Goal: Find specific page/section: Find specific page/section

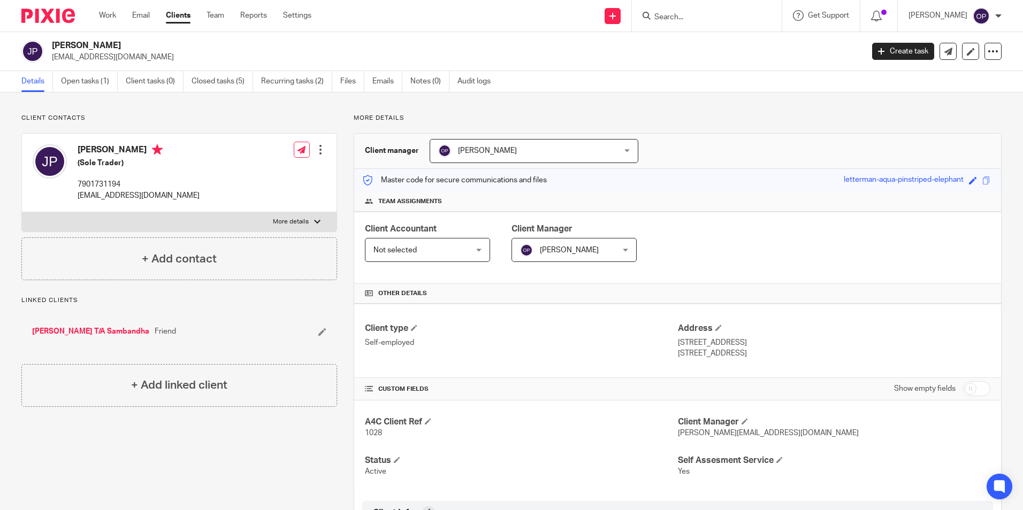
click at [700, 22] on form at bounding box center [710, 15] width 114 height 13
click at [692, 13] on input "Search" at bounding box center [701, 18] width 96 height 10
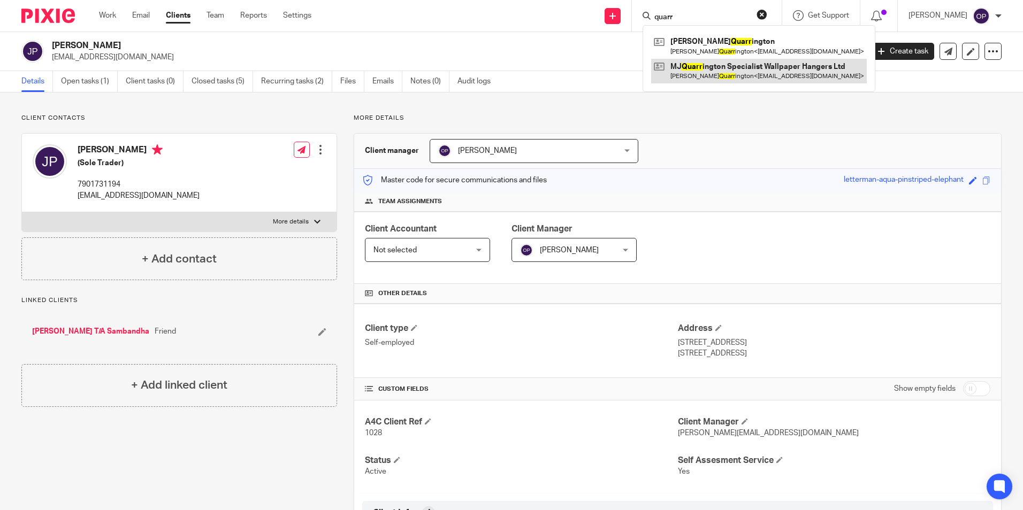
type input "quarr"
click at [746, 72] on link at bounding box center [759, 71] width 216 height 25
